Goal: Task Accomplishment & Management: Use online tool/utility

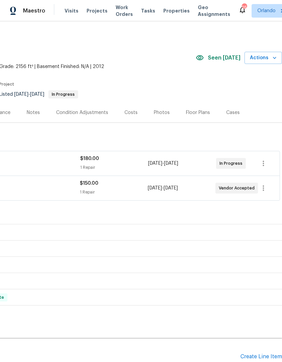
scroll to position [0, 100]
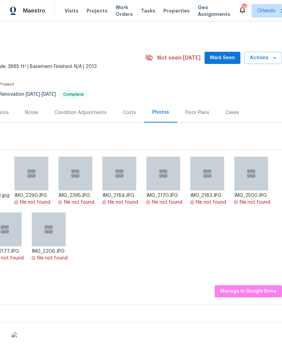
scroll to position [0, 100]
click at [220, 64] on button "Mark Seen" at bounding box center [223, 58] width 36 height 13
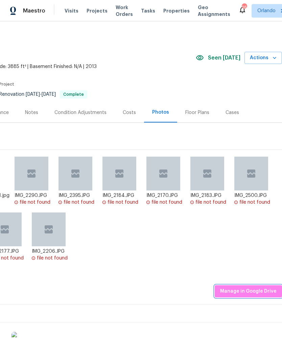
click at [258, 285] on button "Manage in Google Drive" at bounding box center [248, 291] width 67 height 13
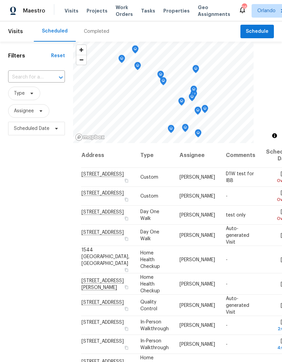
click at [94, 11] on span "Projects" at bounding box center [97, 10] width 21 height 7
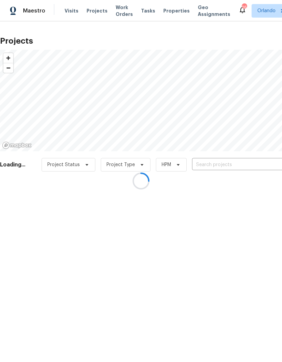
click at [236, 173] on div at bounding box center [141, 181] width 282 height 362
click at [239, 166] on div at bounding box center [141, 181] width 282 height 362
